Goal: Task Accomplishment & Management: Use online tool/utility

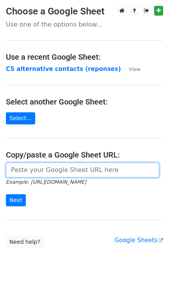
click at [50, 172] on input "url" at bounding box center [82, 170] width 153 height 15
paste input "https://docs.google.com/spreadsheets/d/1qQHD5SoE2zCQxW73jNxLPRujqbOdsJS1upL9tDW…"
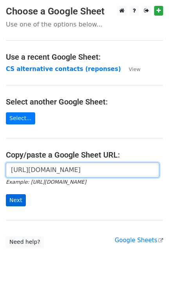
type input "https://docs.google.com/spreadsheets/d/1qQHD5SoE2zCQxW73jNxLPRujqbOdsJS1upL9tDW…"
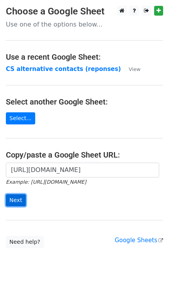
scroll to position [0, 0]
click at [12, 203] on input "Next" at bounding box center [16, 200] width 20 height 12
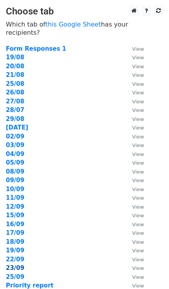
click at [16, 265] on strong "23/09" at bounding box center [15, 268] width 18 height 7
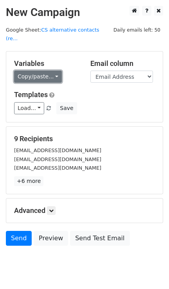
click at [52, 71] on link "Copy/paste..." at bounding box center [38, 77] width 48 height 12
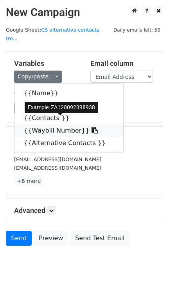
click at [41, 124] on link "{{Waybill Number}}" at bounding box center [68, 130] width 108 height 12
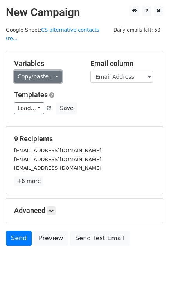
click at [52, 71] on link "Copy/paste..." at bounding box center [38, 77] width 48 height 12
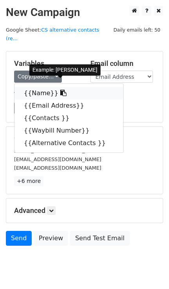
click at [36, 87] on link "{{Name}}" at bounding box center [68, 93] width 108 height 12
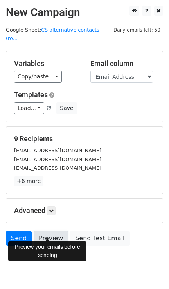
click at [45, 231] on link "Preview" at bounding box center [51, 238] width 34 height 15
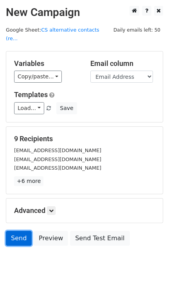
click at [19, 231] on link "Send" at bounding box center [19, 238] width 26 height 15
click at [20, 231] on link "Send" at bounding box center [19, 238] width 26 height 15
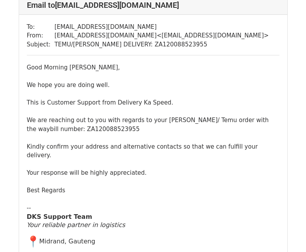
scroll to position [1342, 0]
